Goal: Task Accomplishment & Management: Use online tool/utility

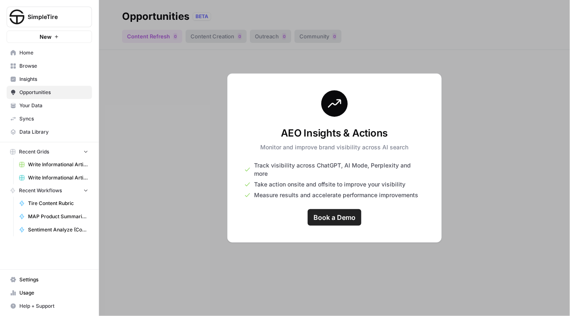
click at [64, 164] on span "Write Informational Articles [DATE]" at bounding box center [58, 164] width 60 height 7
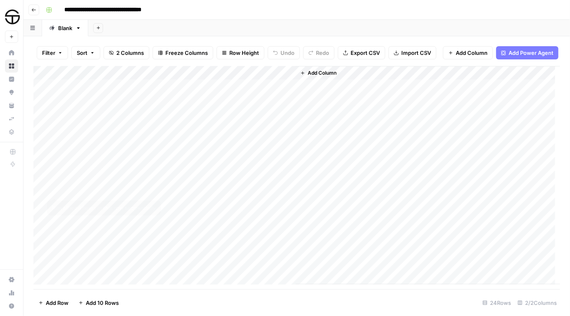
scroll to position [145, 0]
click at [161, 198] on div "Add Column" at bounding box center [296, 175] width 527 height 219
click at [257, 199] on div "Add Column" at bounding box center [296, 175] width 527 height 219
click at [284, 197] on div "Add Column" at bounding box center [296, 175] width 527 height 219
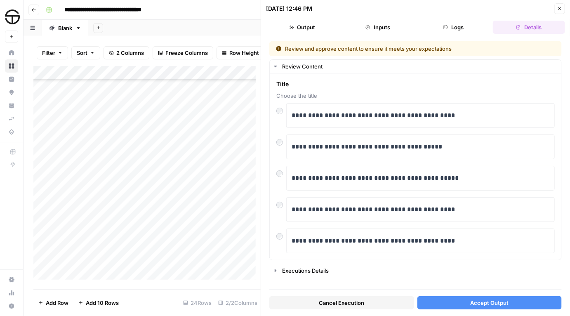
click at [483, 301] on span "Accept Output" at bounding box center [489, 303] width 38 height 8
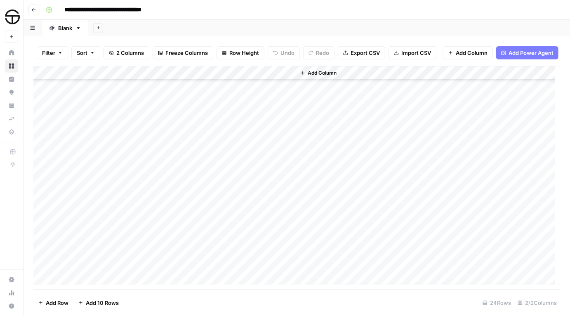
click at [423, 284] on div "Add Column" at bounding box center [428, 175] width 264 height 218
click at [287, 201] on div "Add Column" at bounding box center [296, 175] width 527 height 219
click at [277, 200] on div "Add Column" at bounding box center [296, 175] width 527 height 219
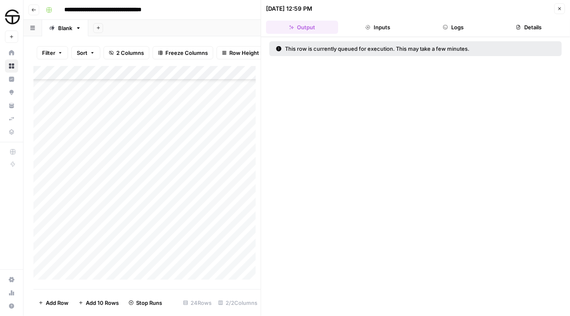
click at [556, 9] on button "Close" at bounding box center [559, 8] width 11 height 11
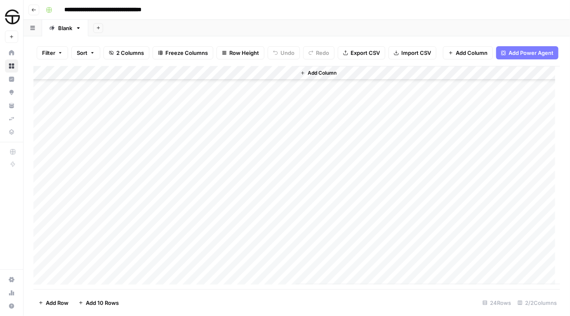
click at [276, 202] on div "Add Column" at bounding box center [296, 175] width 527 height 219
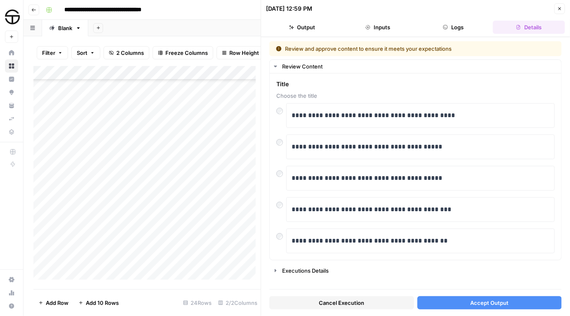
click at [529, 303] on button "Accept Output" at bounding box center [489, 302] width 145 height 13
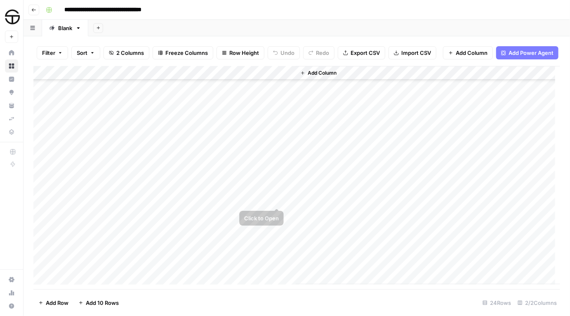
click at [252, 198] on div "Add Column" at bounding box center [296, 175] width 527 height 219
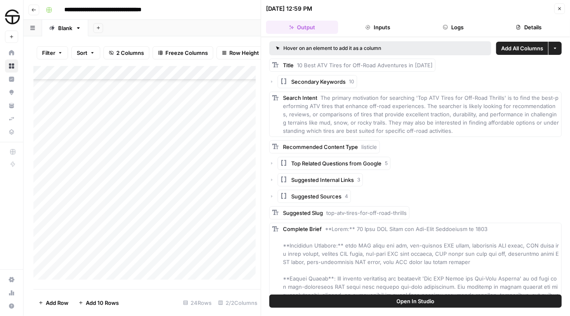
scroll to position [220, 0]
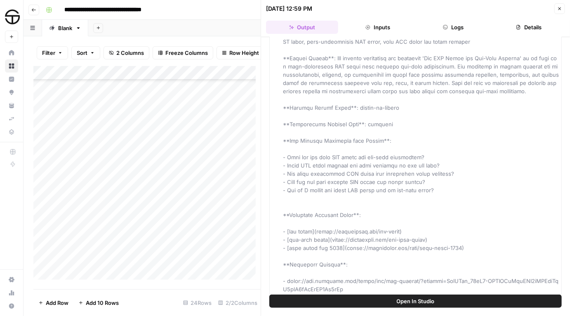
click at [558, 8] on icon "button" at bounding box center [559, 8] width 5 height 5
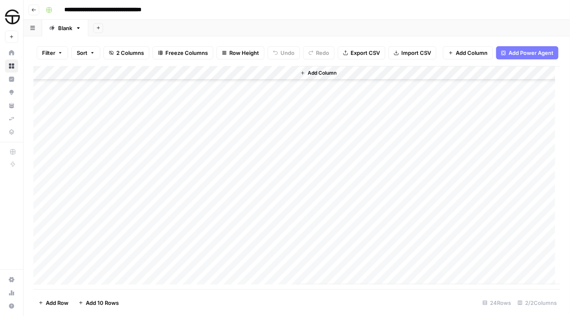
click at [317, 200] on div "Add Column" at bounding box center [428, 175] width 264 height 218
click at [319, 199] on div "Add Column" at bounding box center [428, 175] width 264 height 218
click at [310, 76] on span "Add Column" at bounding box center [322, 72] width 29 height 7
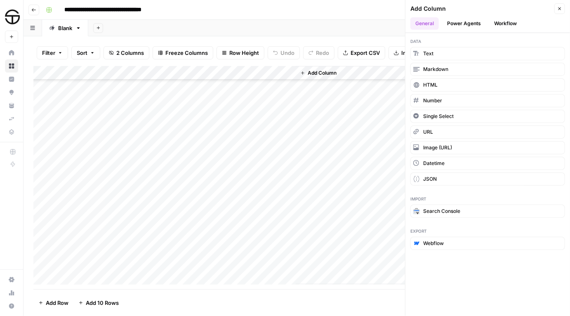
click at [473, 24] on button "Power Agents" at bounding box center [464, 23] width 44 height 12
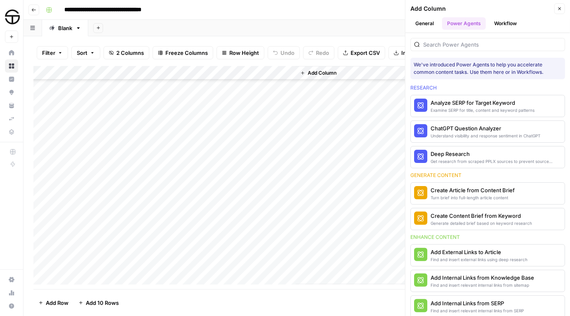
click at [484, 37] on div at bounding box center [487, 42] width 155 height 18
click at [479, 42] on input "search" at bounding box center [492, 44] width 138 height 8
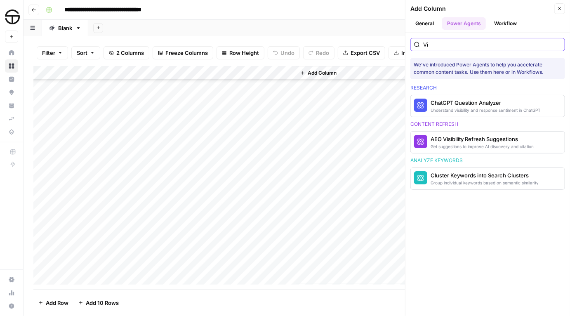
type input "V"
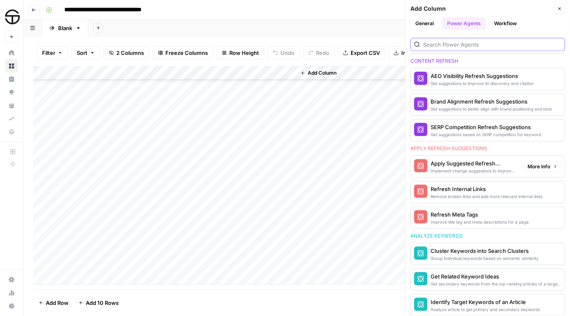
scroll to position [403, 0]
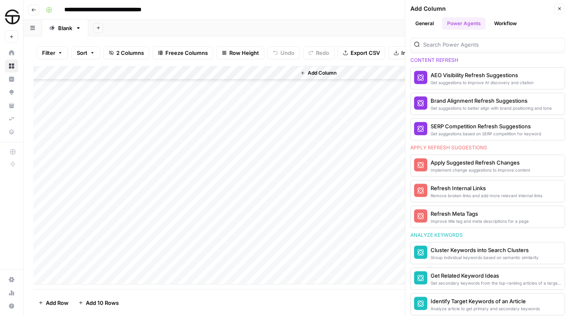
click at [435, 25] on button "General" at bounding box center [424, 23] width 28 height 12
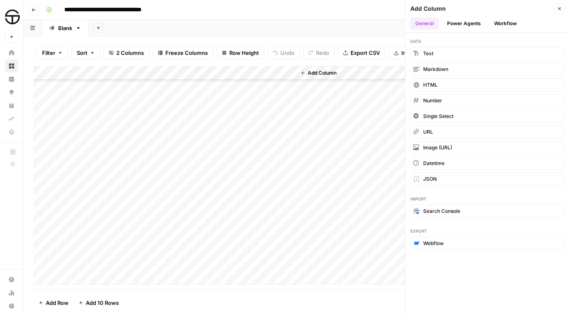
click at [508, 17] on header "Add Column Close General Power Agents Workflow" at bounding box center [487, 16] width 165 height 33
click at [511, 28] on button "Workflow" at bounding box center [505, 23] width 33 height 12
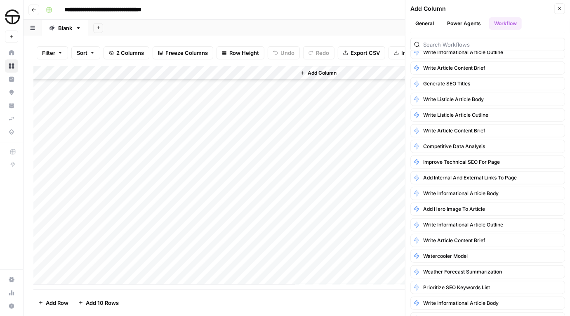
scroll to position [168, 0]
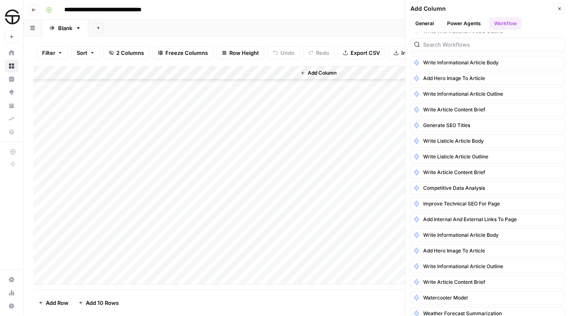
click at [427, 24] on button "General" at bounding box center [424, 23] width 28 height 12
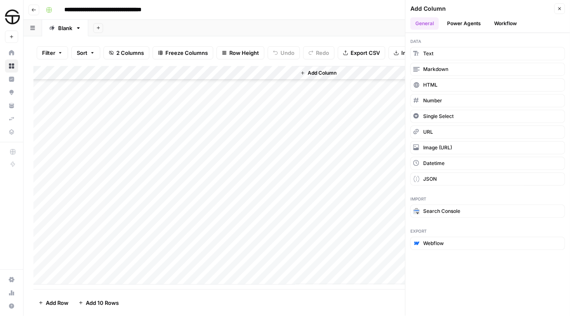
click at [454, 21] on button "Power Agents" at bounding box center [464, 23] width 44 height 12
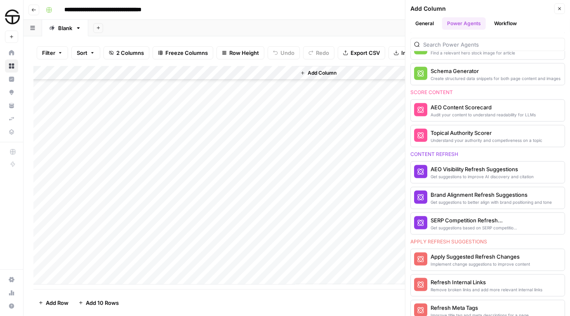
scroll to position [403, 0]
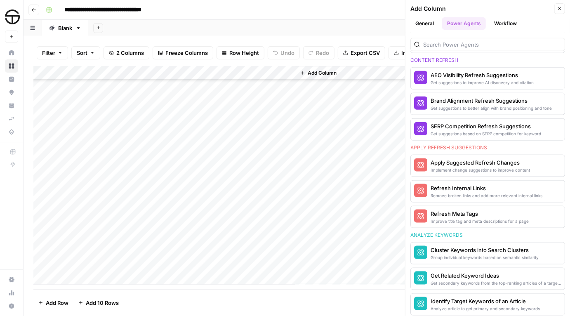
click at [424, 21] on button "General" at bounding box center [424, 23] width 28 height 12
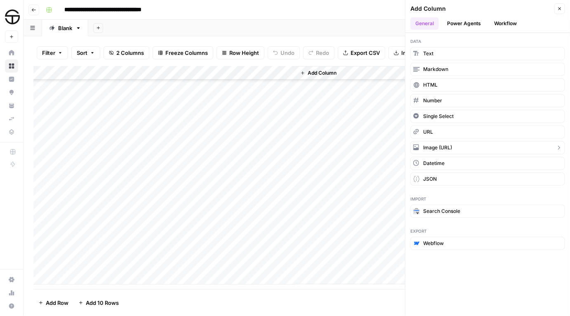
click at [451, 148] on span "Image (URL)" at bounding box center [437, 147] width 29 height 7
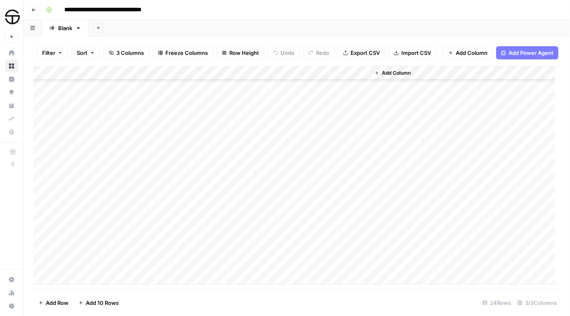
click at [329, 197] on div "Add Column" at bounding box center [296, 175] width 527 height 219
click at [341, 81] on div "Add Column" at bounding box center [296, 175] width 527 height 219
click at [363, 79] on div at bounding box center [332, 79] width 75 height 16
click at [331, 148] on span "Remove Column" at bounding box center [347, 147] width 72 height 8
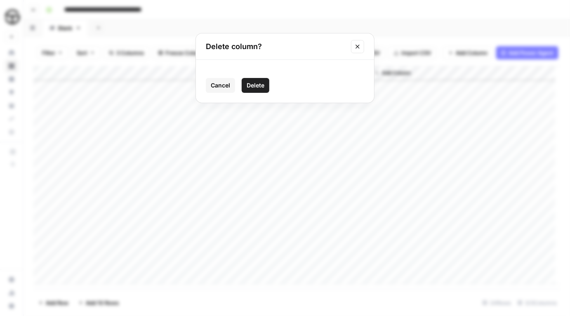
click at [253, 82] on span "Delete" at bounding box center [256, 85] width 18 height 8
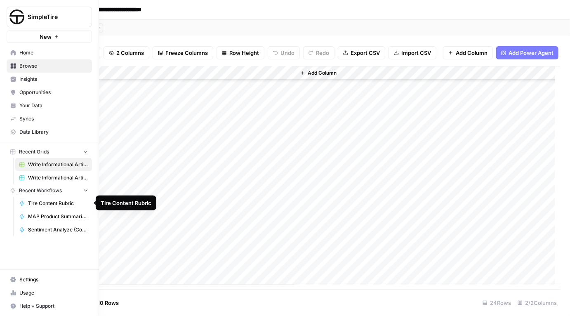
click at [56, 202] on span "Tire Content Rubric" at bounding box center [58, 203] width 60 height 7
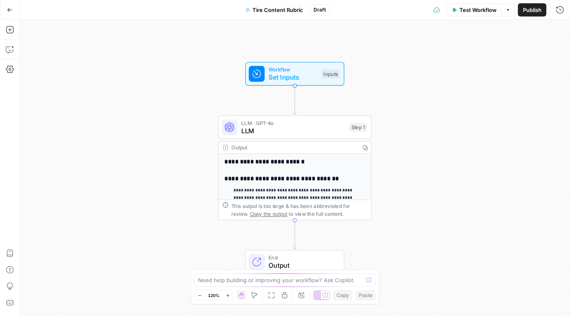
click at [7, 7] on icon "button" at bounding box center [10, 10] width 6 height 6
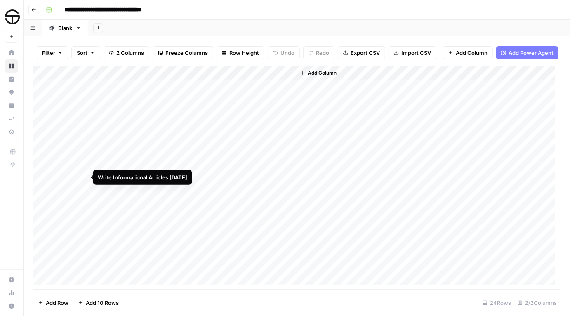
scroll to position [145, 0]
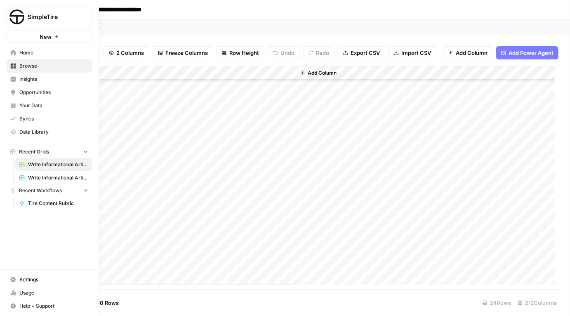
click at [45, 176] on span "Write Informational Articles [DATE]" at bounding box center [58, 177] width 60 height 7
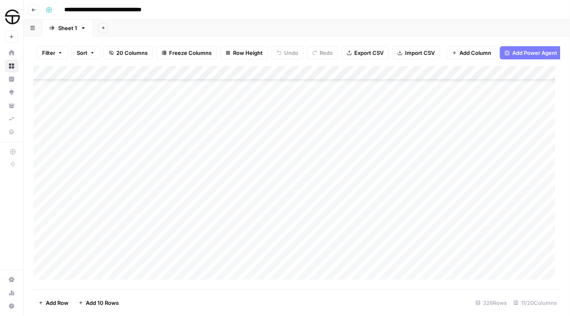
scroll to position [3744, 0]
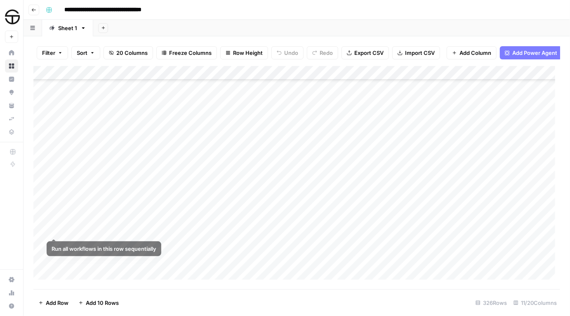
click at [43, 229] on div "Add Column" at bounding box center [296, 175] width 527 height 219
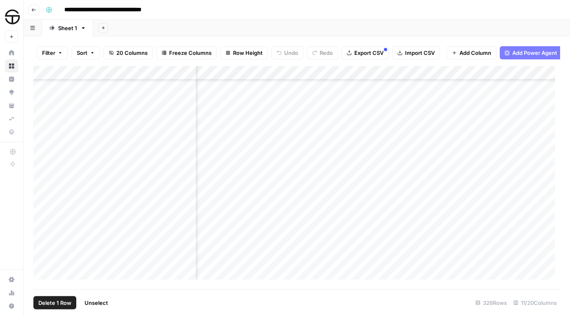
scroll to position [3744, 559]
click at [527, 77] on span "Add Column" at bounding box center [541, 72] width 29 height 7
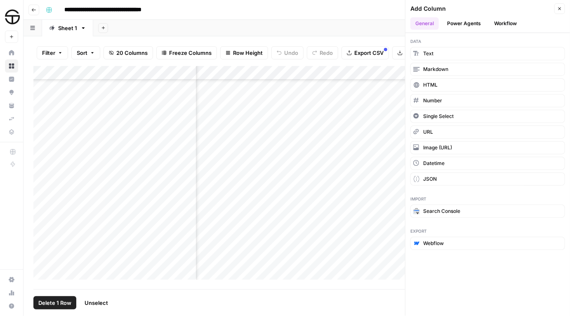
click at [459, 20] on button "Power Agents" at bounding box center [464, 23] width 44 height 12
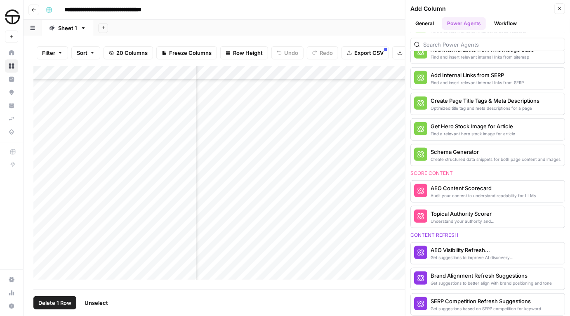
scroll to position [179, 0]
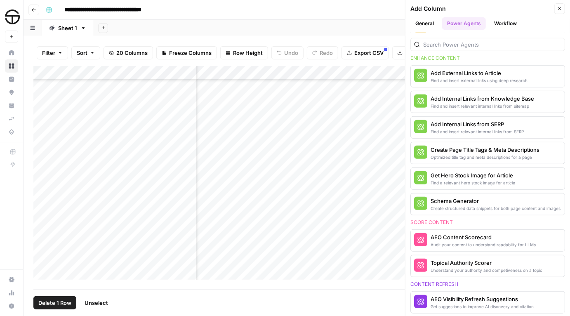
click at [447, 39] on div at bounding box center [487, 44] width 155 height 13
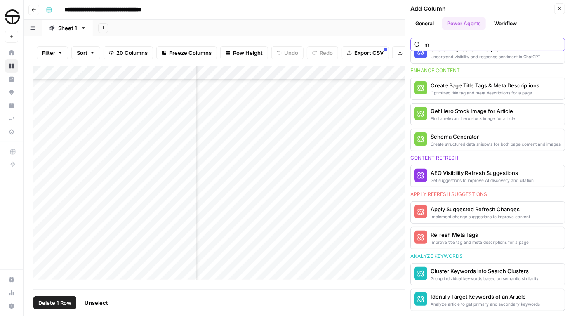
scroll to position [0, 0]
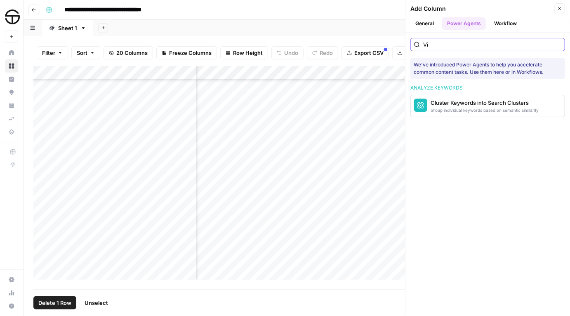
type input "V"
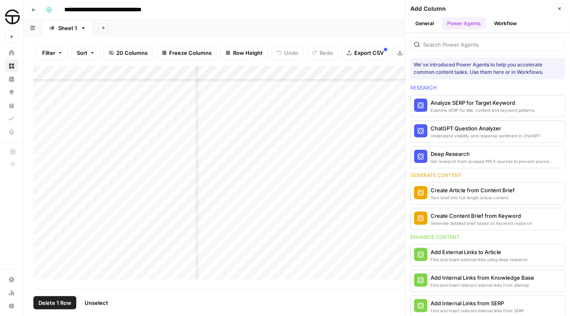
click at [426, 24] on button "General" at bounding box center [424, 23] width 28 height 12
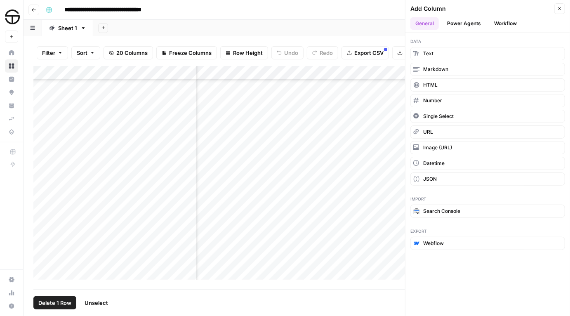
click at [331, 42] on div "Filter Sort 20 Columns Freeze Columns Row Height Undo Redo Export CSV Import CS…" at bounding box center [296, 53] width 527 height 26
click at [559, 9] on icon "button" at bounding box center [559, 8] width 5 height 5
